Goal: Task Accomplishment & Management: Use online tool/utility

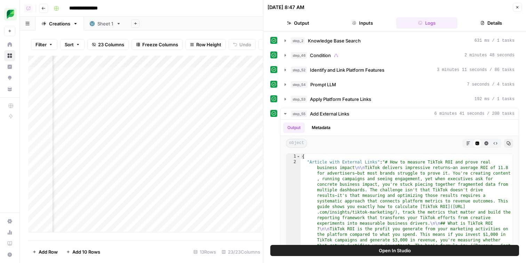
scroll to position [38, 0]
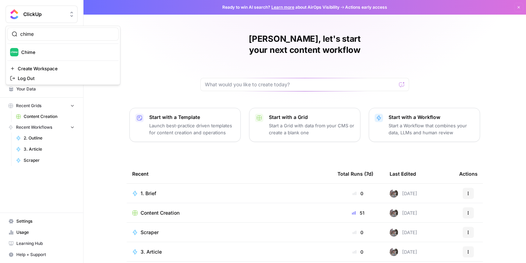
type input "chime"
click at [82, 46] on div "chime Chime Create Workspace Log Out" at bounding box center [63, 55] width 115 height 59
click at [82, 47] on button "Chime" at bounding box center [62, 52] width 111 height 11
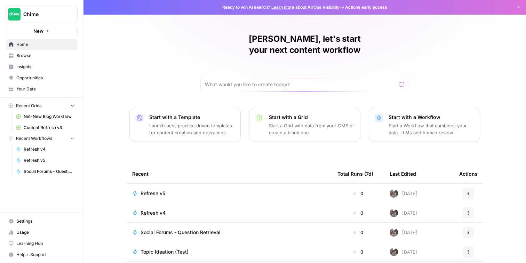
click at [60, 124] on link "Content Refresh v3" at bounding box center [45, 127] width 65 height 11
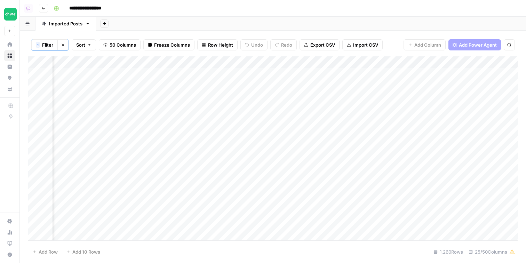
scroll to position [0, 1176]
click at [340, 61] on div "Add Column" at bounding box center [272, 149] width 489 height 186
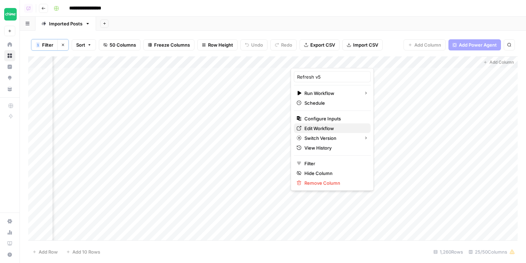
click at [328, 126] on span "Edit Workflow" at bounding box center [334, 128] width 61 height 7
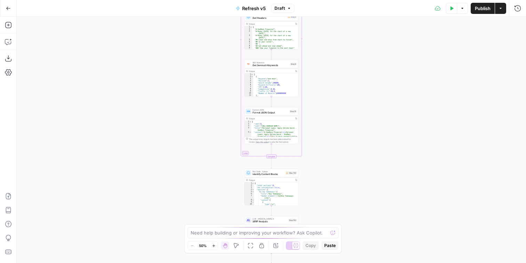
click at [513, 8] on button "Run History" at bounding box center [517, 8] width 11 height 11
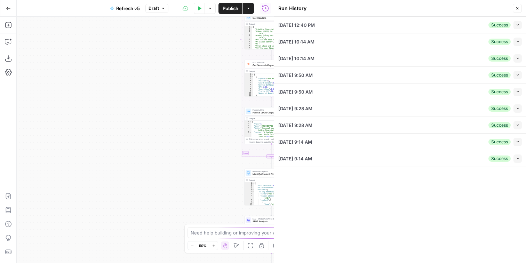
click at [515, 26] on button "Collapse" at bounding box center [517, 25] width 8 height 8
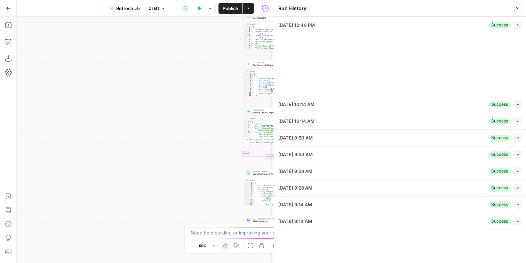
type input "Chime"
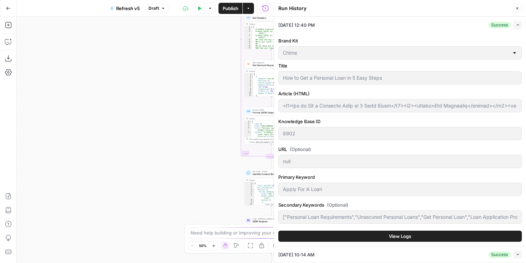
click at [380, 237] on button "View Logs" at bounding box center [399, 236] width 243 height 11
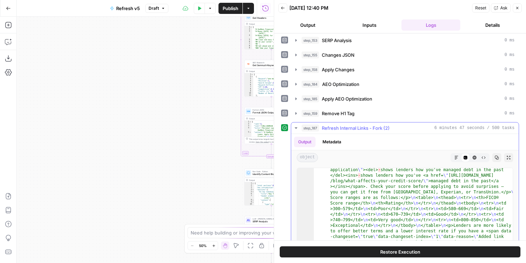
scroll to position [87, 0]
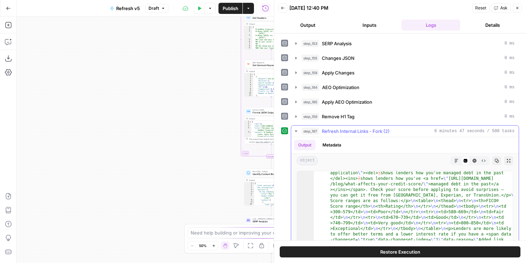
click at [458, 156] on button "Markdown" at bounding box center [456, 160] width 9 height 9
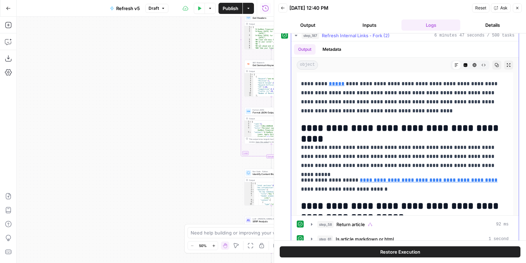
scroll to position [2141, 0]
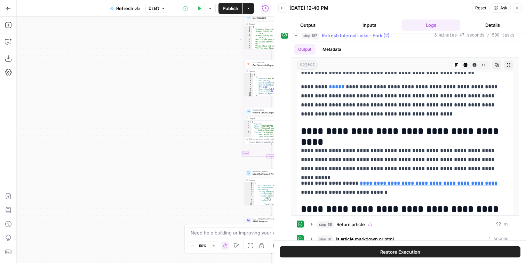
click at [423, 153] on p "**********" at bounding box center [405, 159] width 208 height 27
click at [142, 156] on div "Workflow Input Settings Inputs LLM · Claude Sonnet 4 Standardize Content Step 1…" at bounding box center [145, 140] width 257 height 246
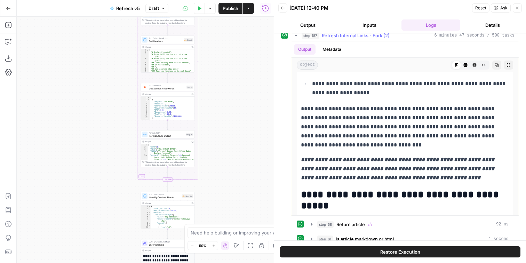
scroll to position [106, 0]
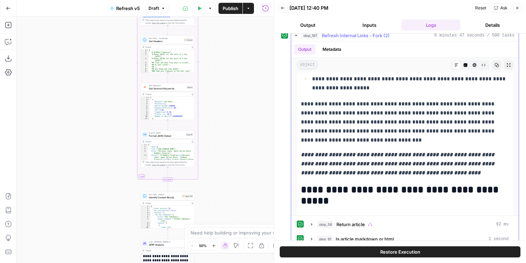
click at [395, 159] on p "**********" at bounding box center [405, 163] width 208 height 27
click at [395, 158] on p "**********" at bounding box center [405, 163] width 208 height 27
